Goal: Transaction & Acquisition: Obtain resource

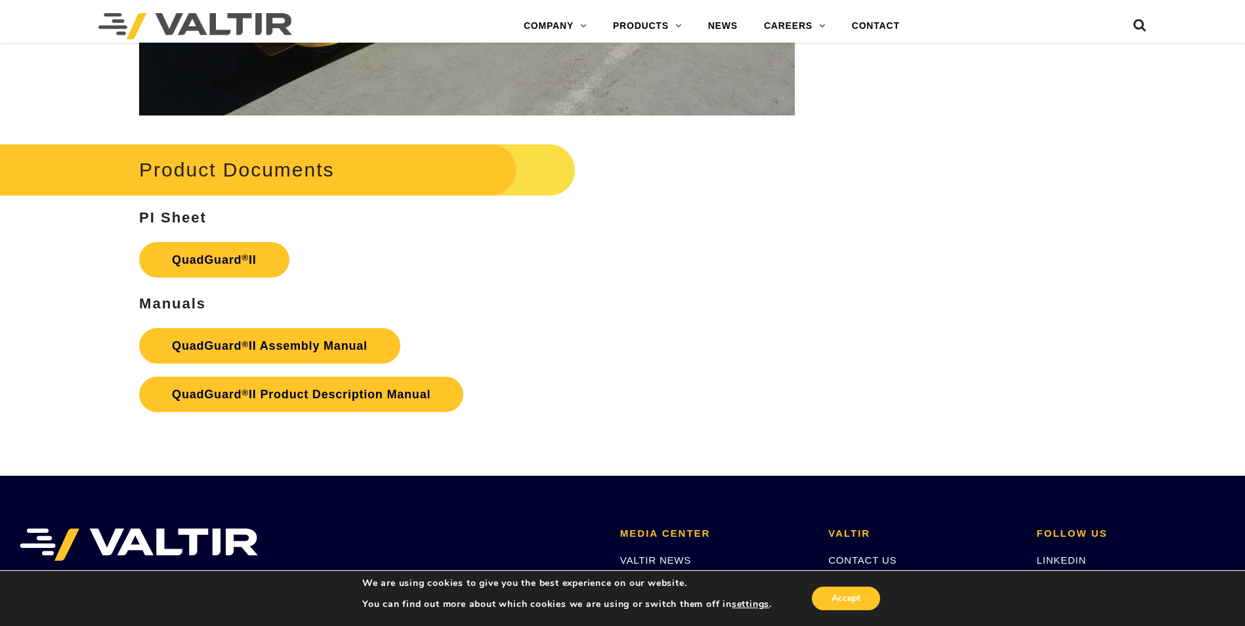
scroll to position [2559, 0]
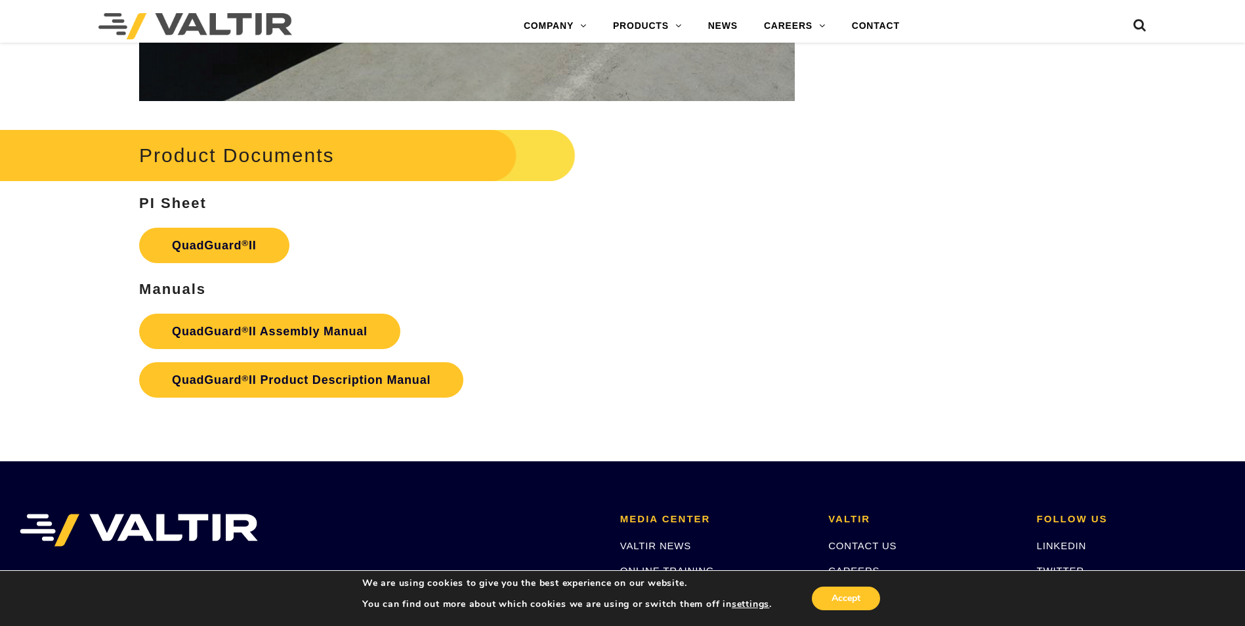
drag, startPoint x: 219, startPoint y: 227, endPoint x: 299, endPoint y: 226, distance: 80.7
click at [219, 228] on link "QuadGuard ® II" at bounding box center [214, 245] width 150 height 35
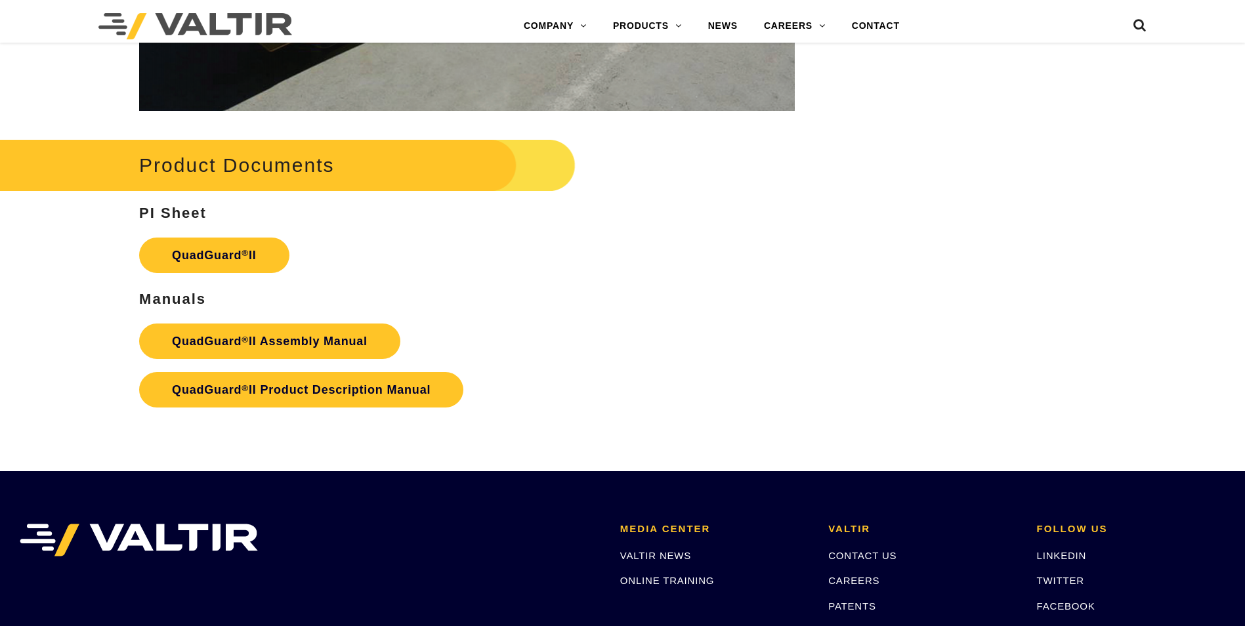
scroll to position [2559, 0]
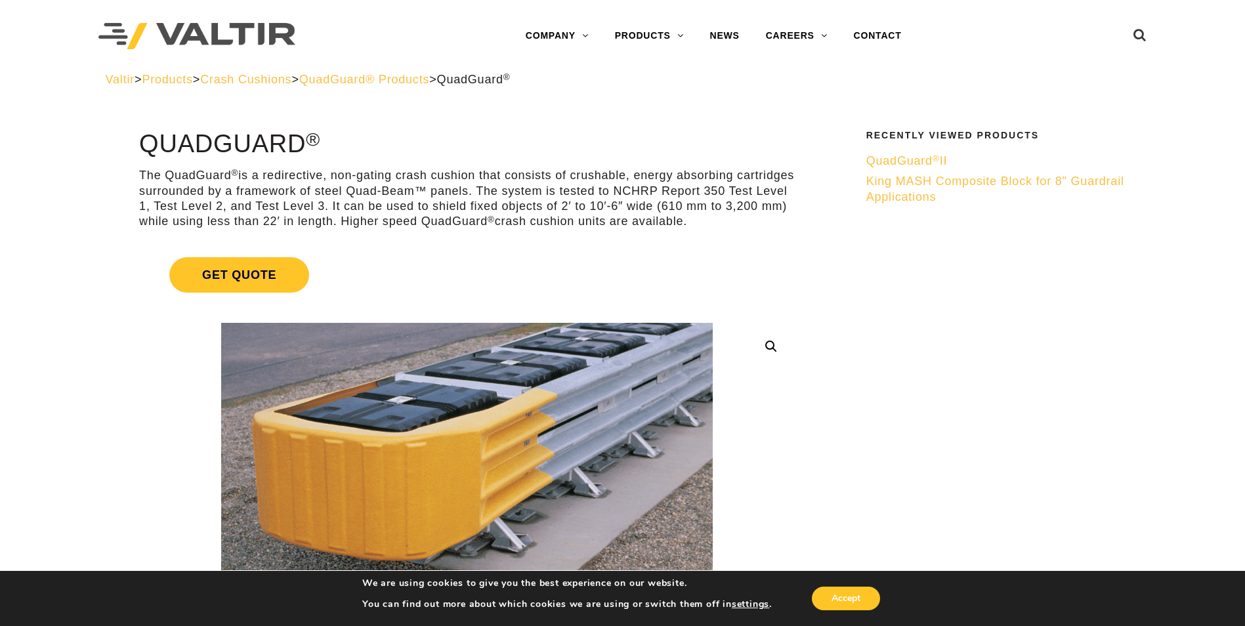
click at [890, 194] on span "King MASH Composite Block for 8" Guardrail Applications" at bounding box center [995, 189] width 258 height 28
click at [892, 156] on span "QuadGuard ® II" at bounding box center [906, 160] width 81 height 13
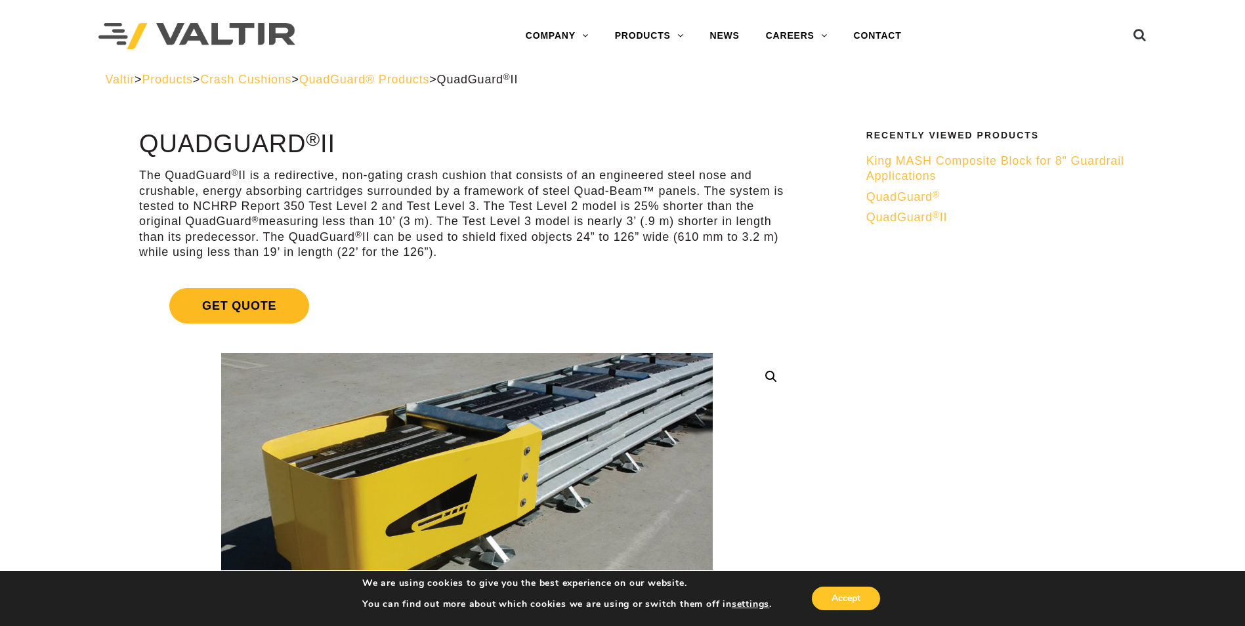
click at [245, 304] on span "Get Quote" at bounding box center [239, 305] width 140 height 35
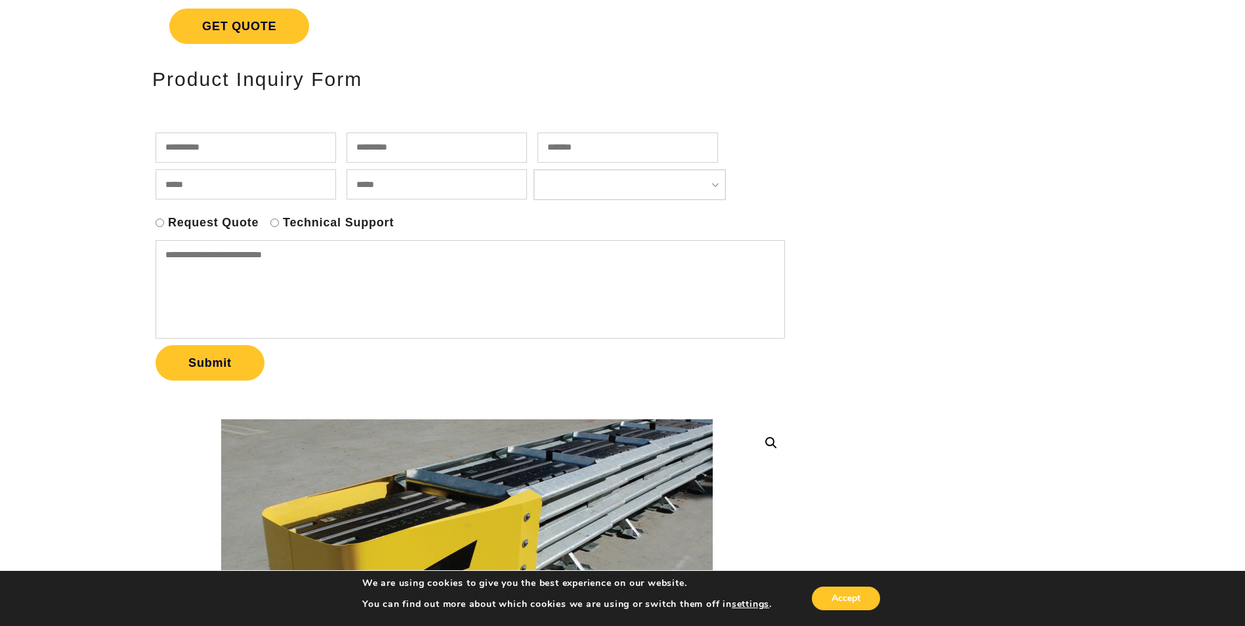
scroll to position [66, 0]
